Goal: Task Accomplishment & Management: Manage account settings

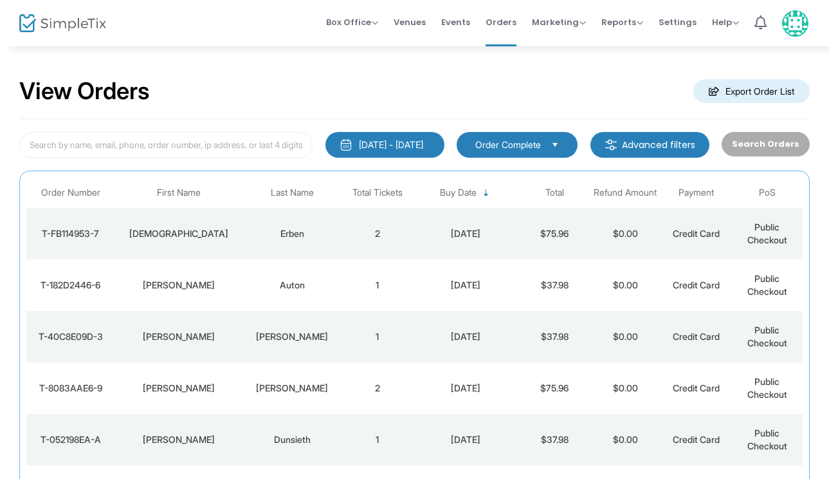
click at [292, 230] on div "Erben" at bounding box center [292, 233] width 93 height 13
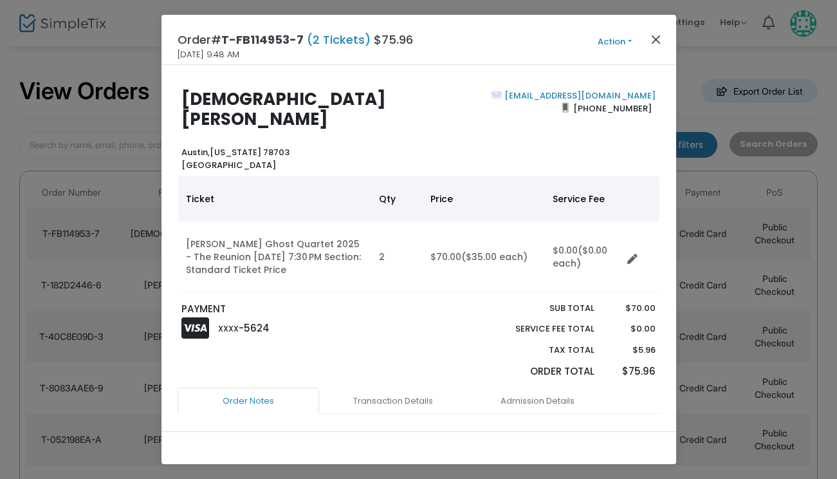
click at [653, 39] on button "Close" at bounding box center [655, 39] width 17 height 17
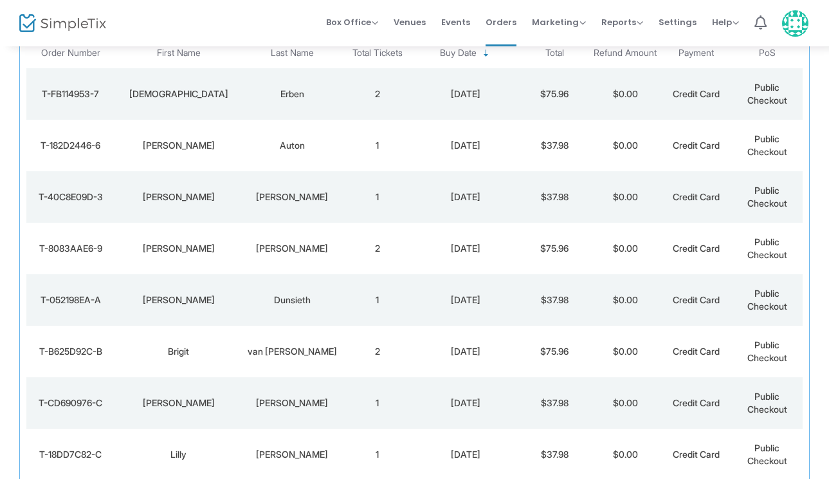
scroll to position [116, 0]
